Goal: Obtain resource: Obtain resource

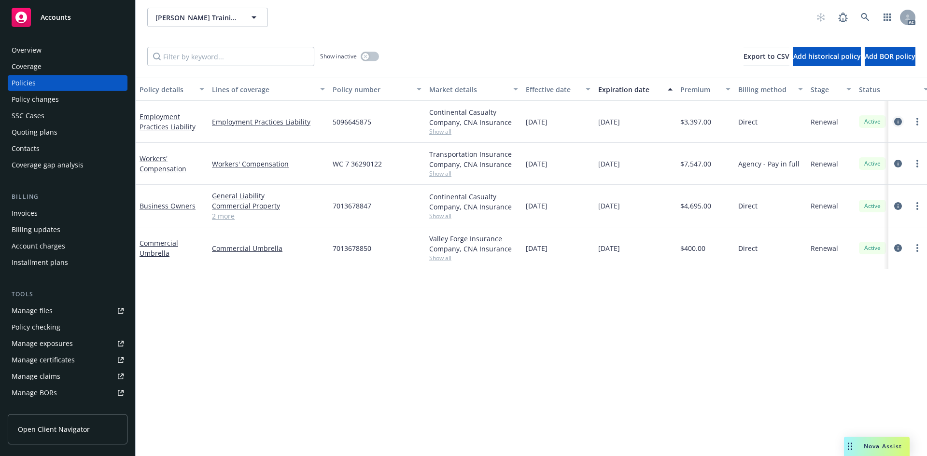
click at [899, 122] on icon "circleInformation" at bounding box center [898, 122] width 8 height 8
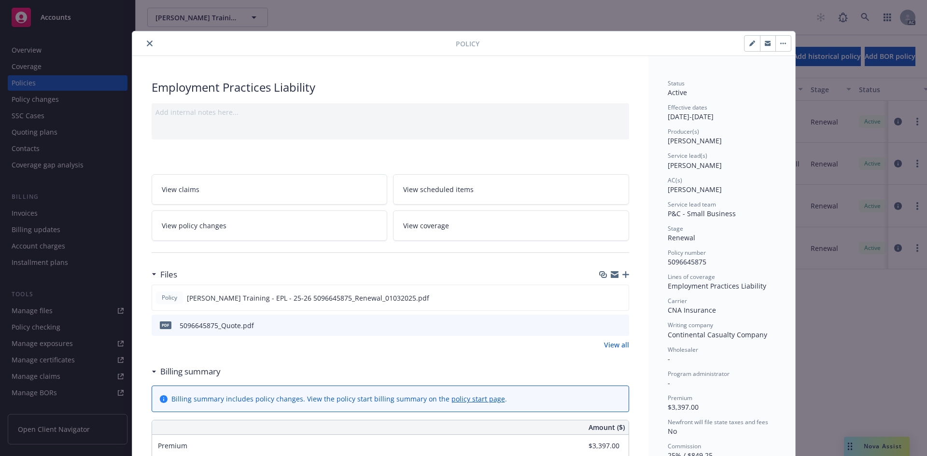
drag, startPoint x: 720, startPoint y: 142, endPoint x: 663, endPoint y: 141, distance: 57.5
copy span "[PERSON_NAME]"
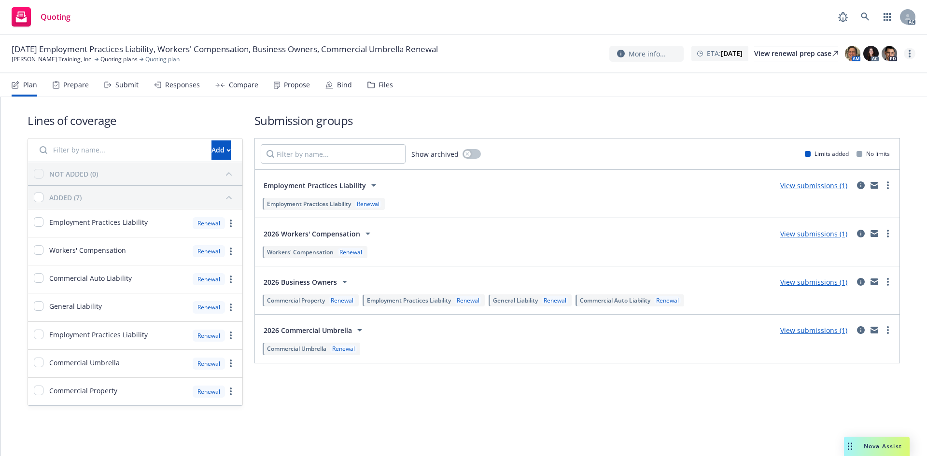
click at [911, 56] on link "more" at bounding box center [910, 54] width 12 height 12
click at [893, 70] on link "Copy logging email" at bounding box center [861, 73] width 108 height 19
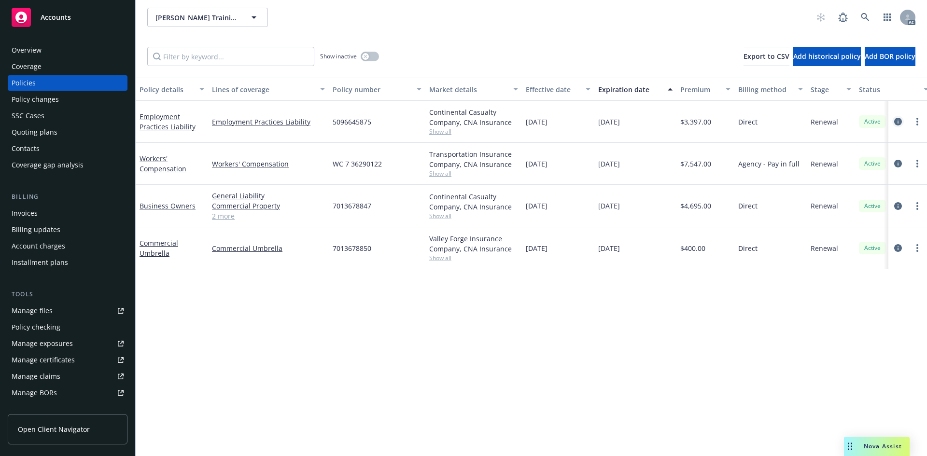
click at [902, 119] on link "circleInformation" at bounding box center [898, 122] width 12 height 12
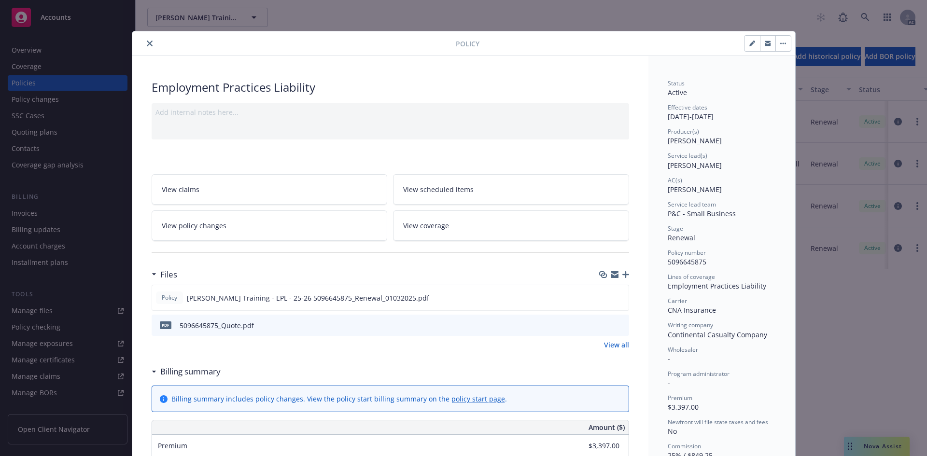
drag, startPoint x: 718, startPoint y: 142, endPoint x: 664, endPoint y: 143, distance: 54.1
copy span "[PERSON_NAME]"
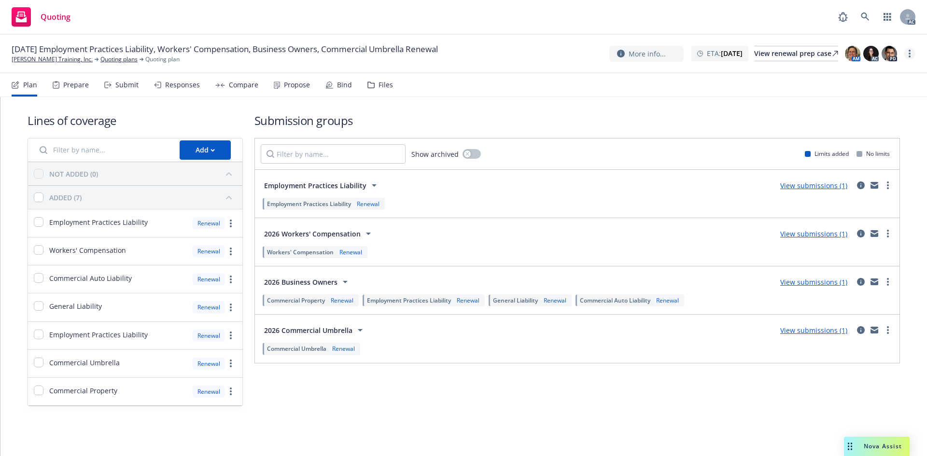
click at [912, 55] on link "more" at bounding box center [910, 54] width 12 height 12
click at [872, 75] on link "Copy logging email" at bounding box center [861, 73] width 108 height 19
